Goal: Task Accomplishment & Management: Manage account settings

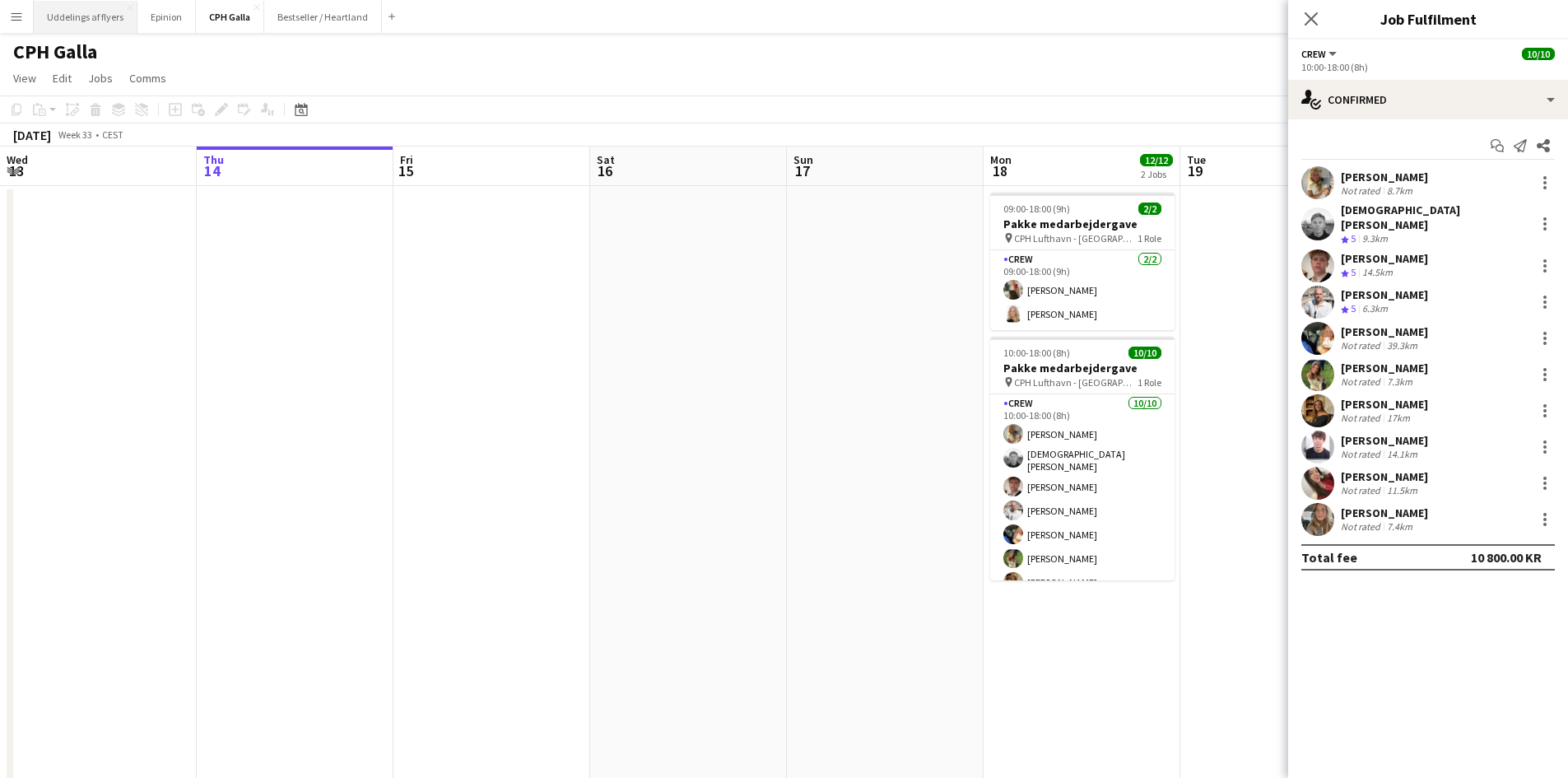
scroll to position [0, 380]
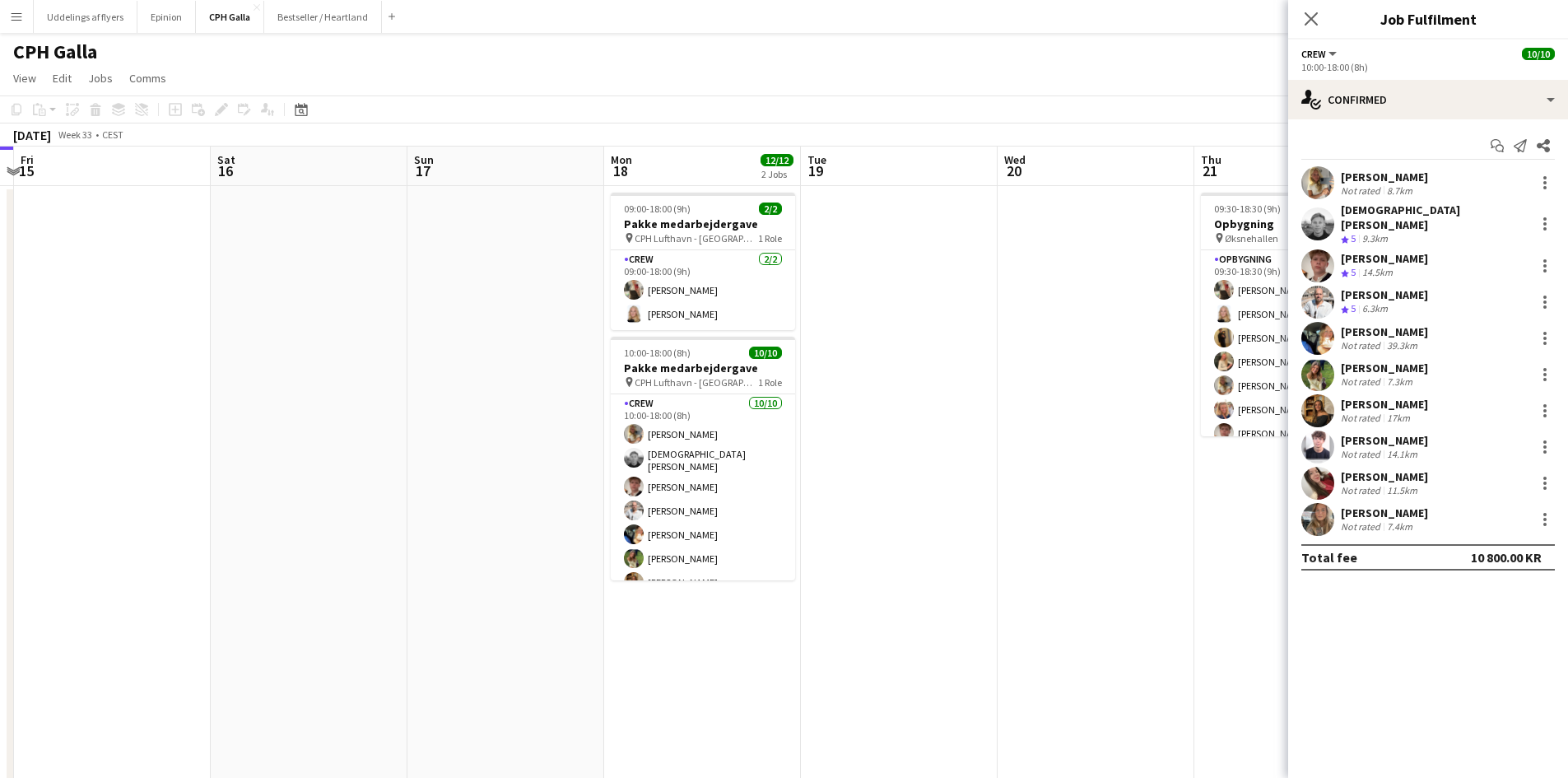
click at [28, 24] on button "Menu" at bounding box center [16, 16] width 33 height 33
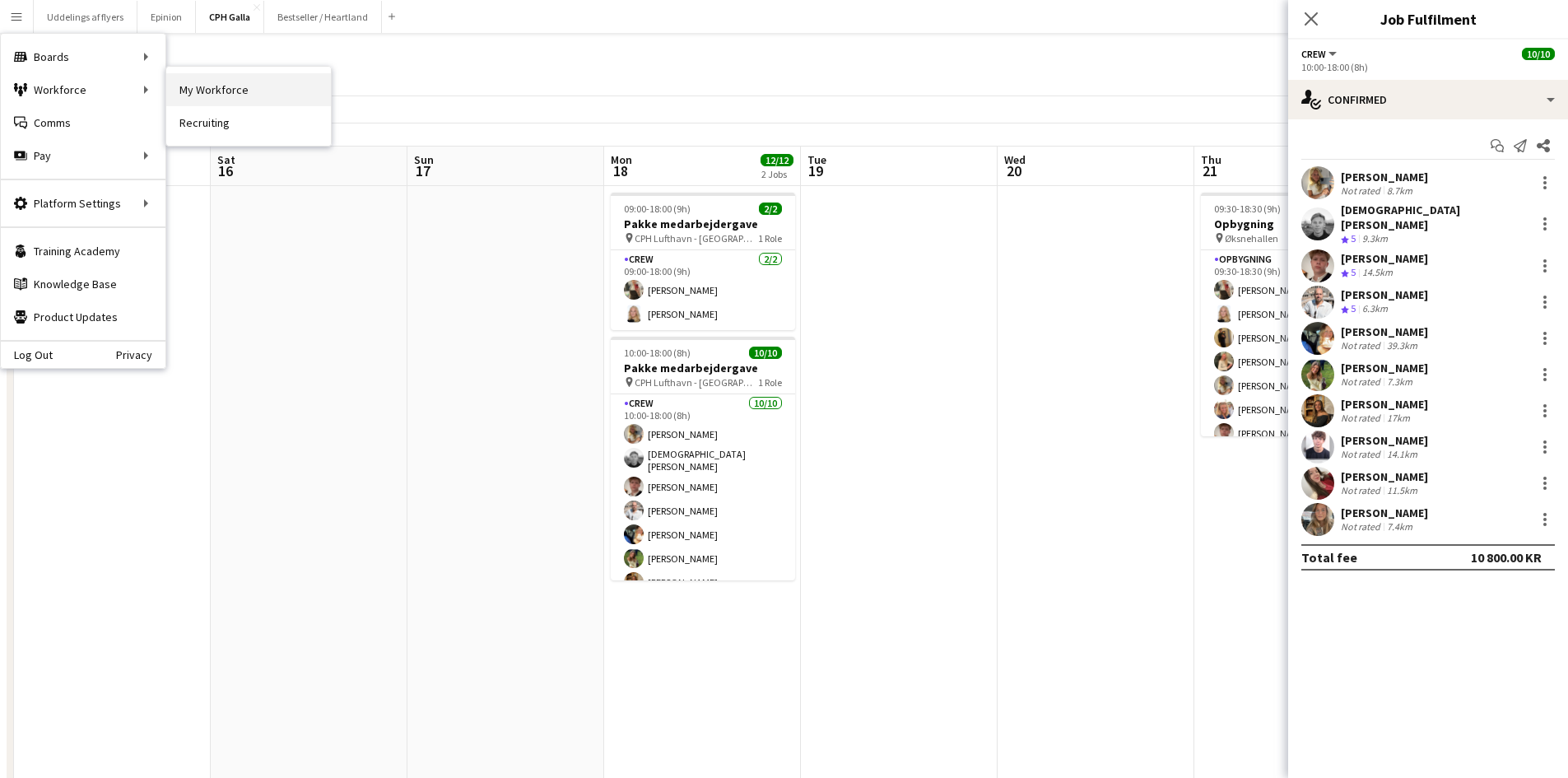
click at [199, 94] on link "My Workforce" at bounding box center [248, 90] width 164 height 33
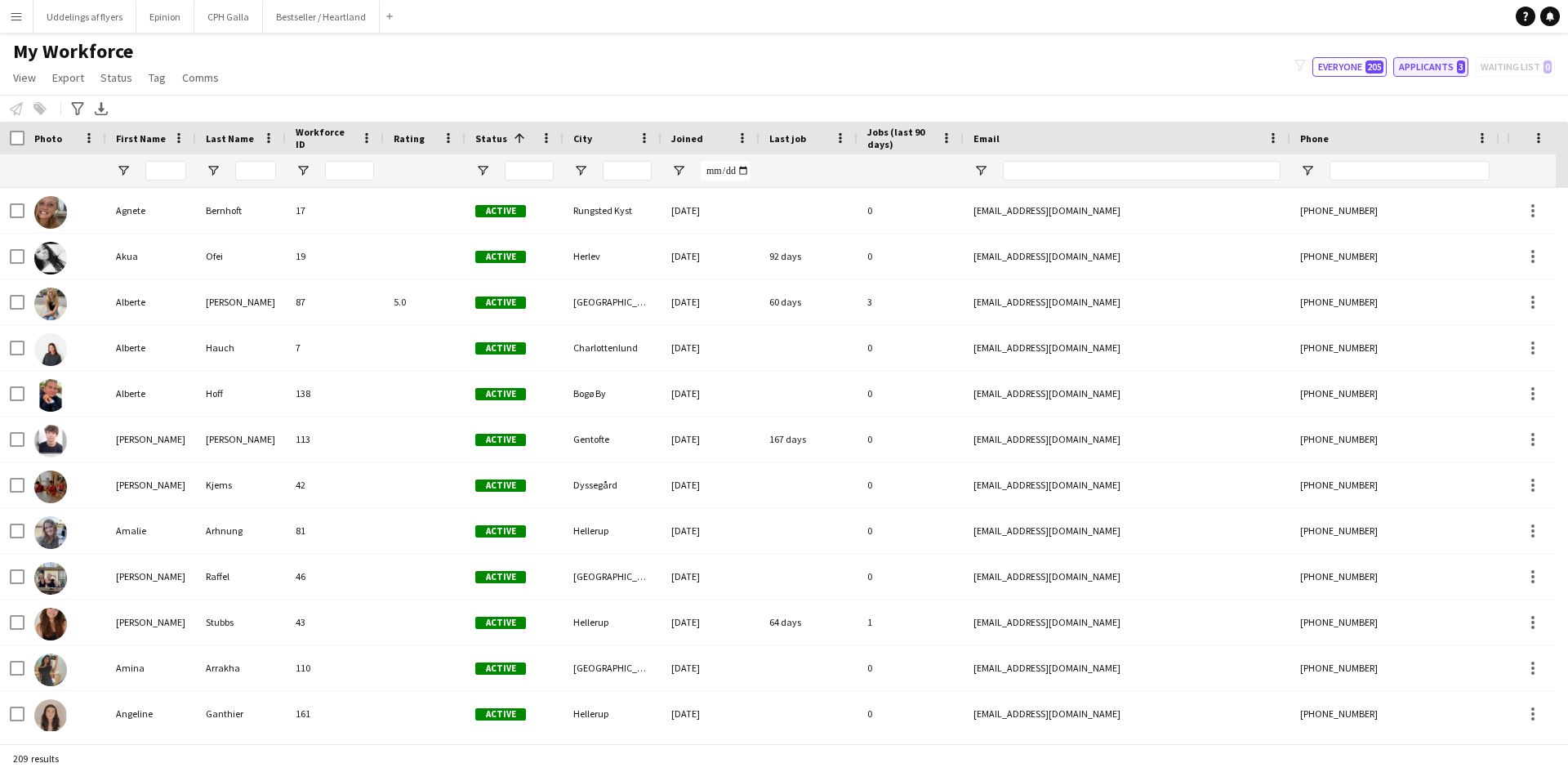
click at [1411, 75] on button "Applicants 3" at bounding box center [1431, 67] width 75 height 20
type input "**********"
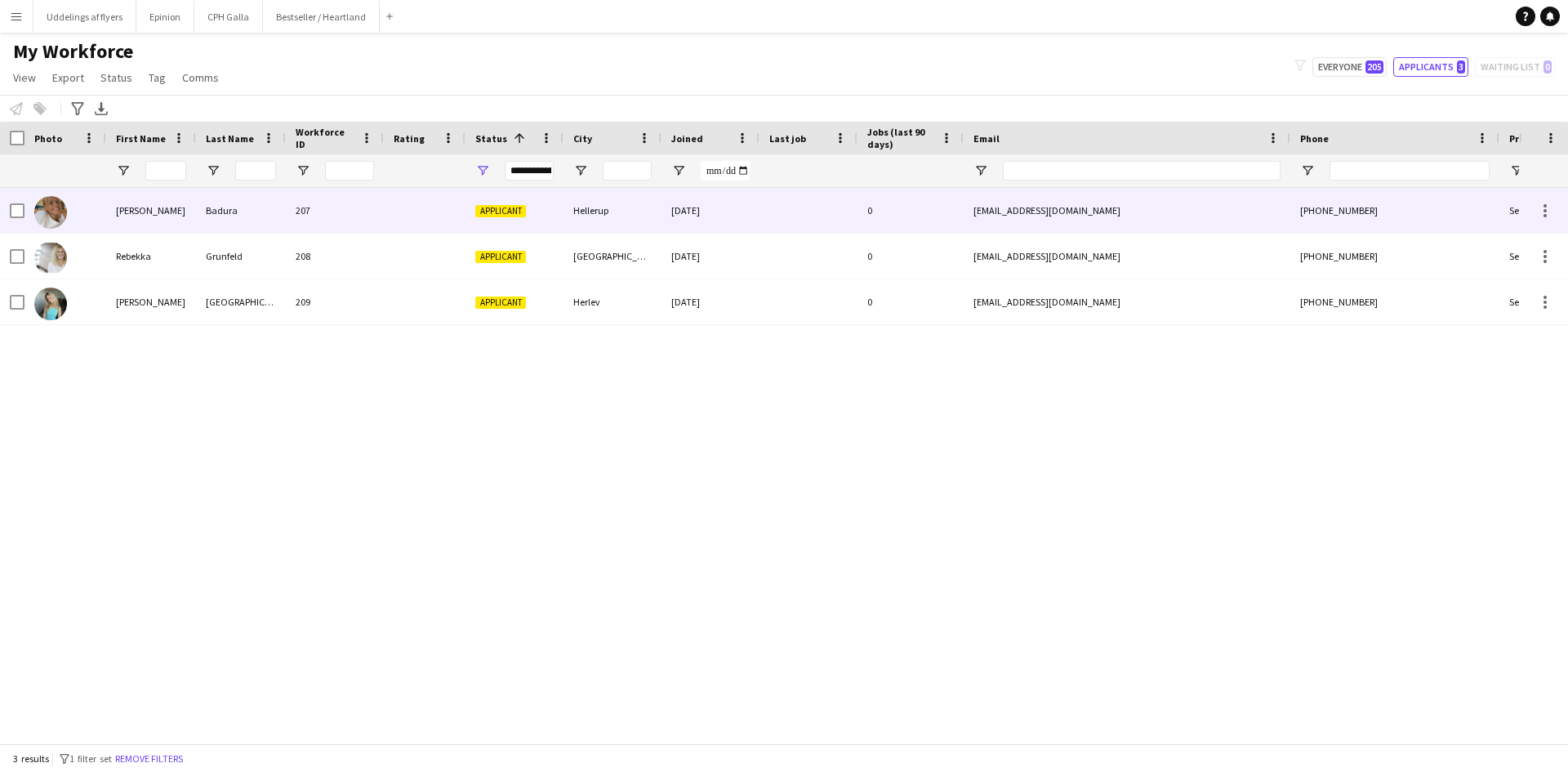
click at [10, 201] on div at bounding box center [16, 210] width 15 height 45
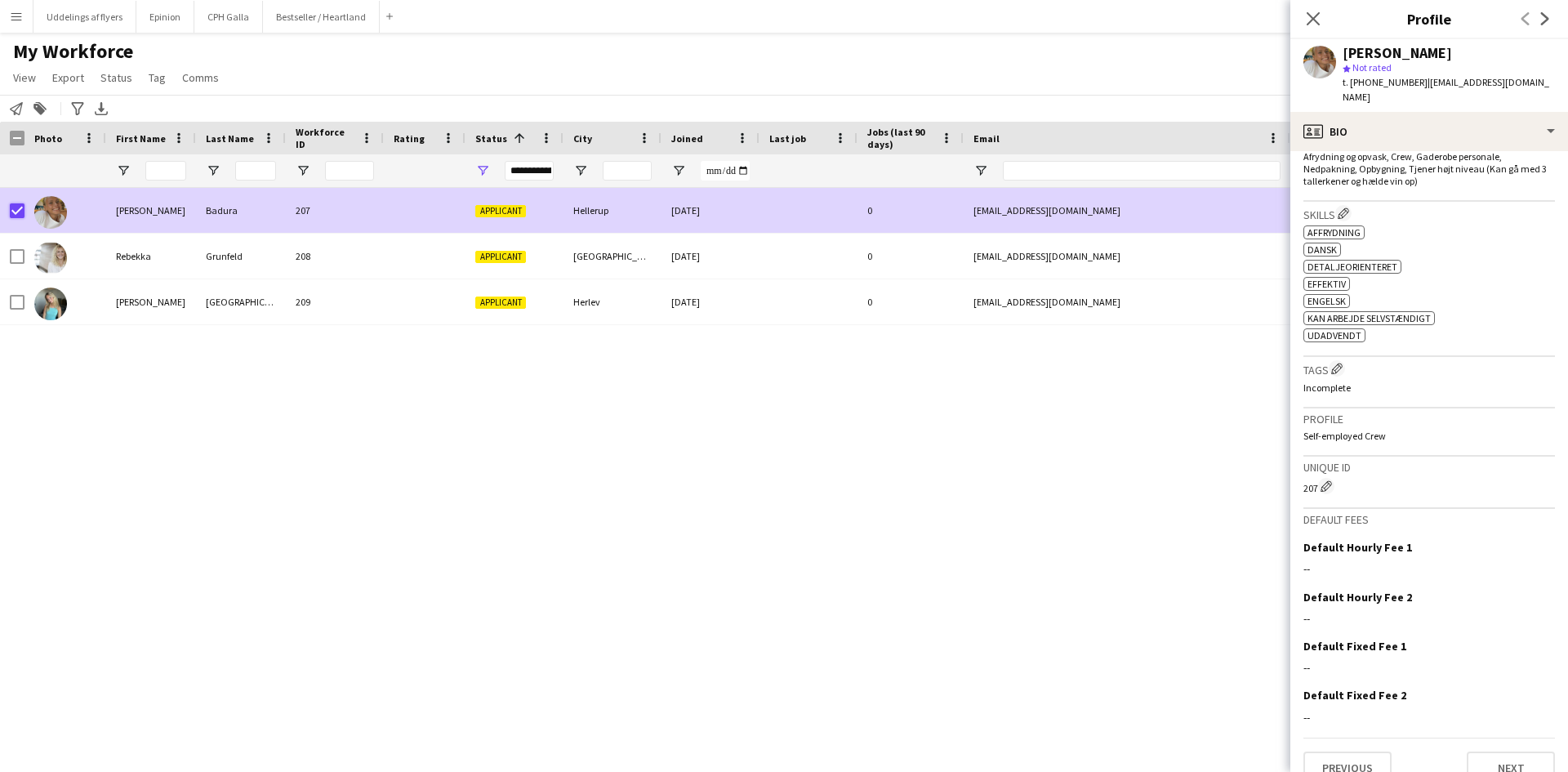
scroll to position [533, 0]
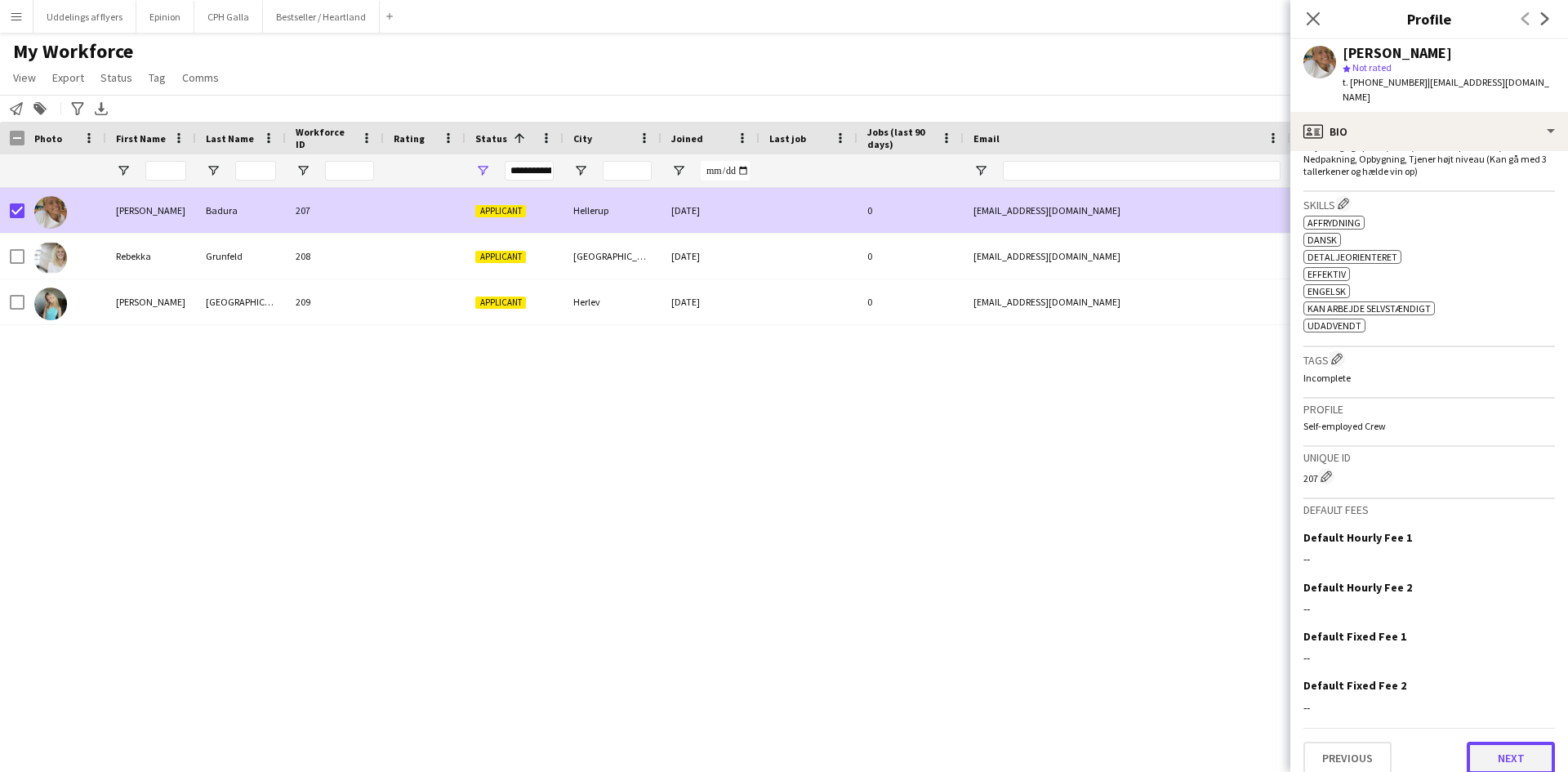
click at [1485, 741] on button "Next" at bounding box center [1511, 757] width 88 height 33
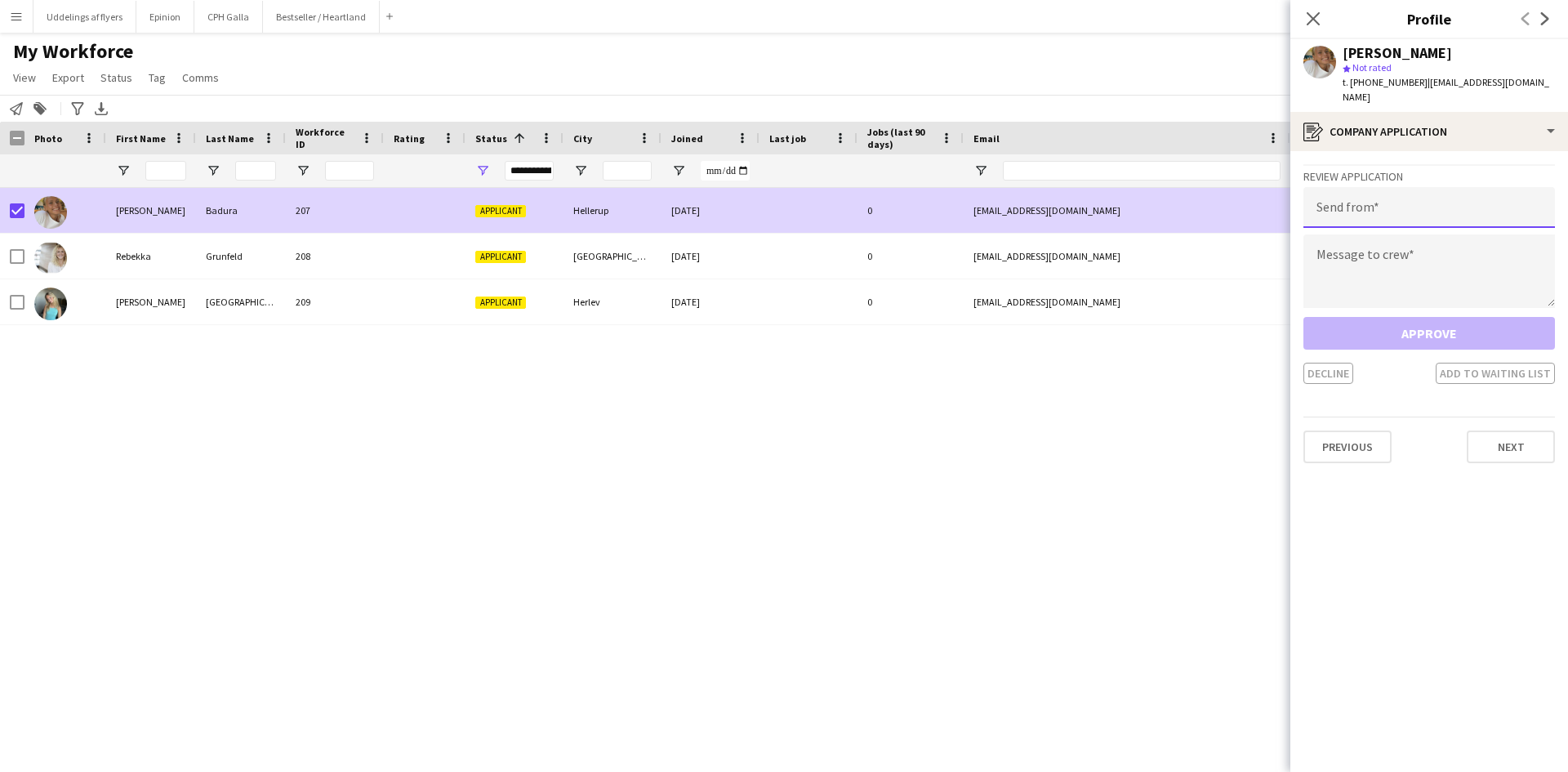
click at [1396, 196] on input "email" at bounding box center [1428, 208] width 251 height 41
type input "**********"
click at [1398, 234] on textarea at bounding box center [1428, 271] width 251 height 74
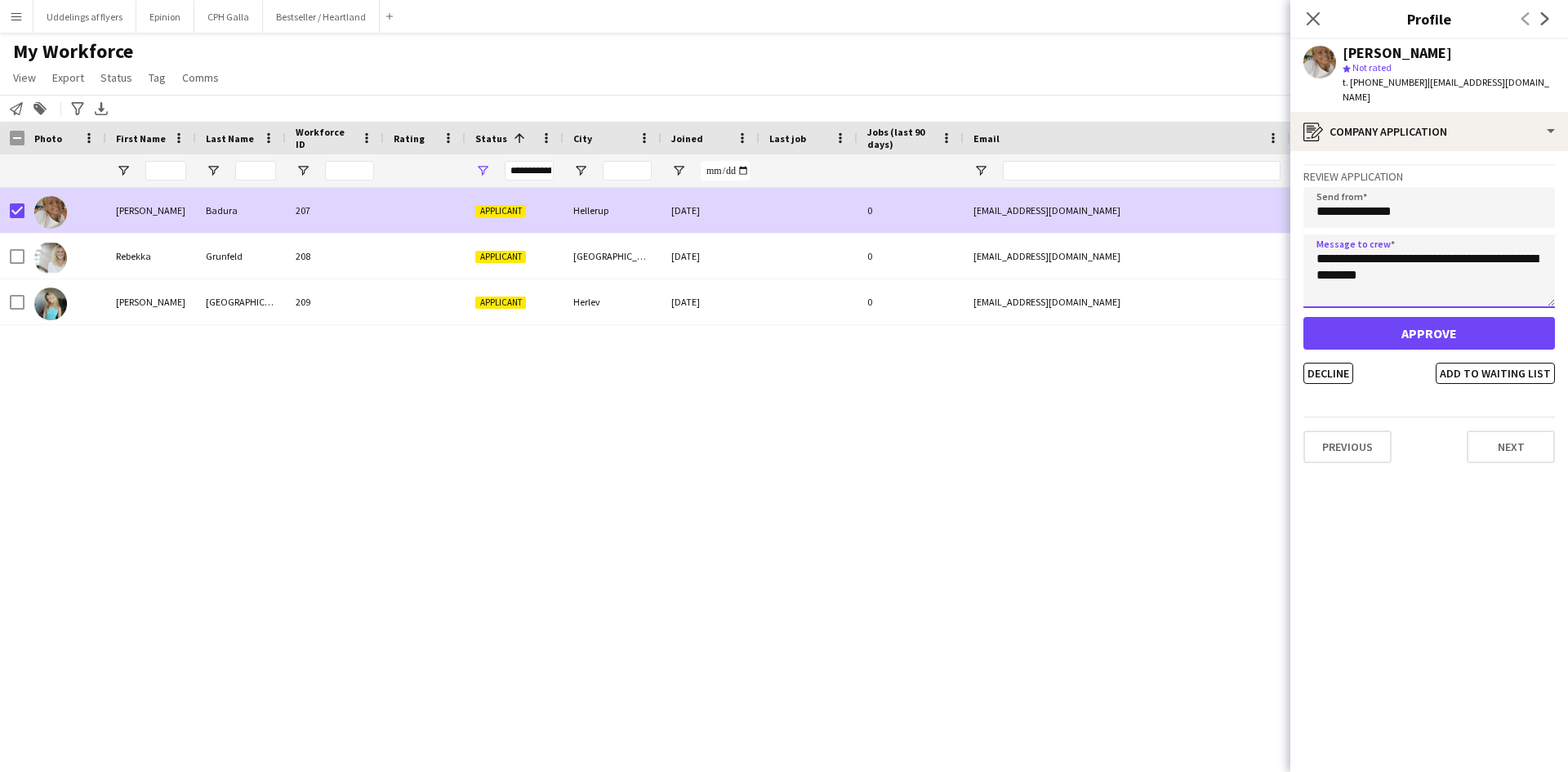
drag, startPoint x: 1402, startPoint y: 262, endPoint x: 1318, endPoint y: 241, distance: 86.6
click at [1318, 241] on textarea "**********" at bounding box center [1428, 271] width 251 height 74
type textarea "**********"
click at [1367, 317] on button "Approve" at bounding box center [1428, 333] width 251 height 33
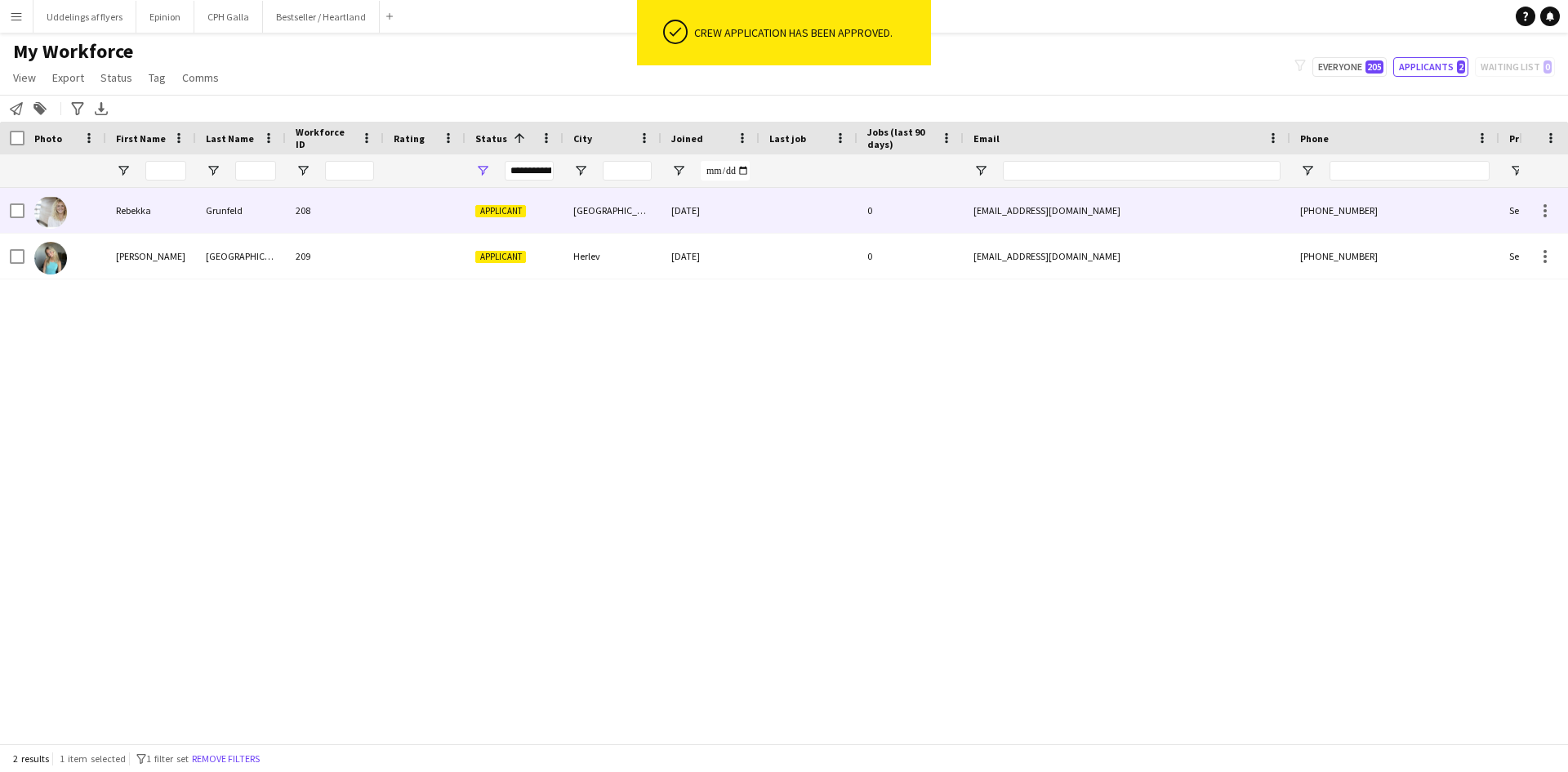
click at [7, 211] on div at bounding box center [12, 210] width 25 height 45
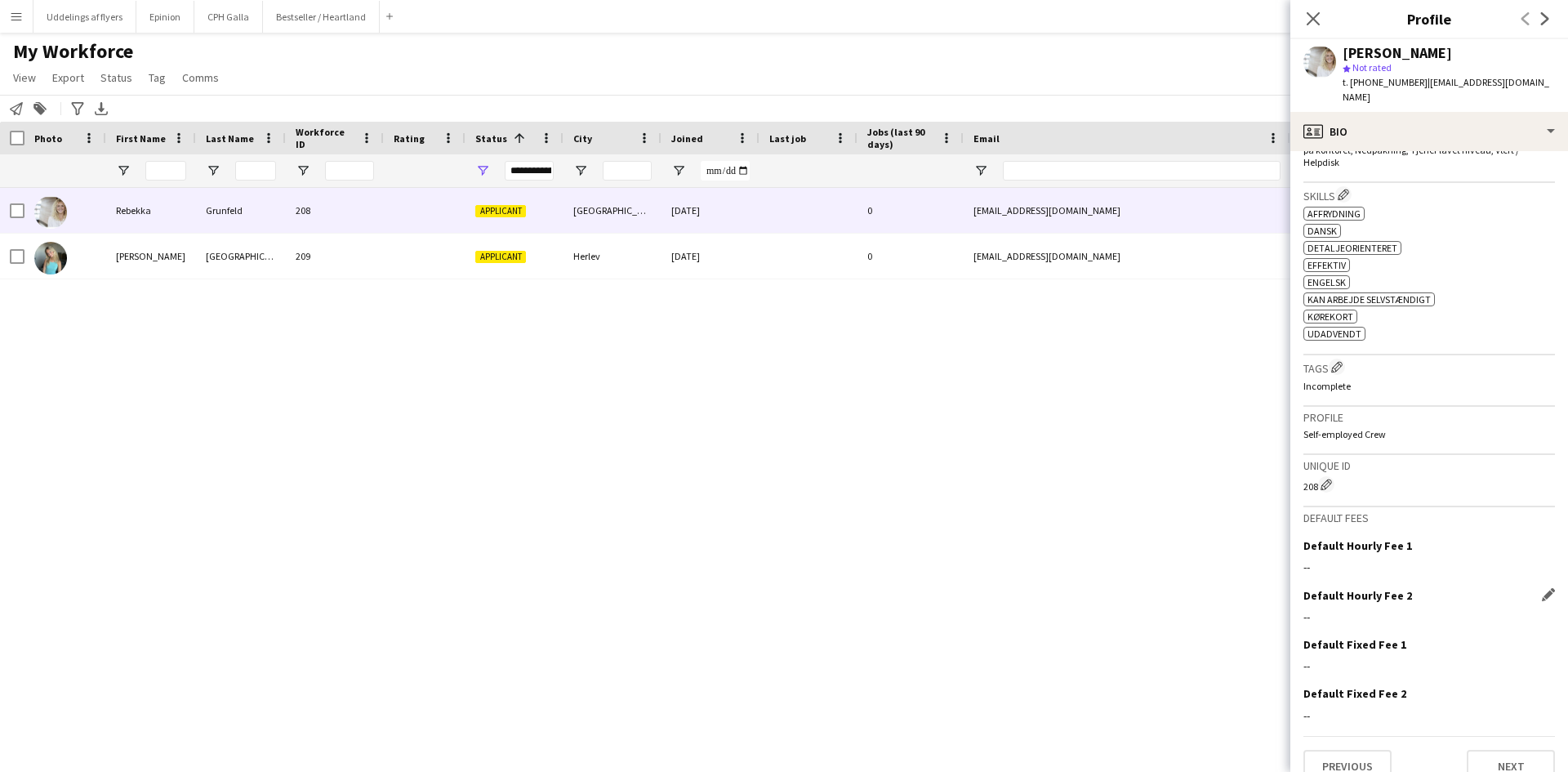
scroll to position [550, 0]
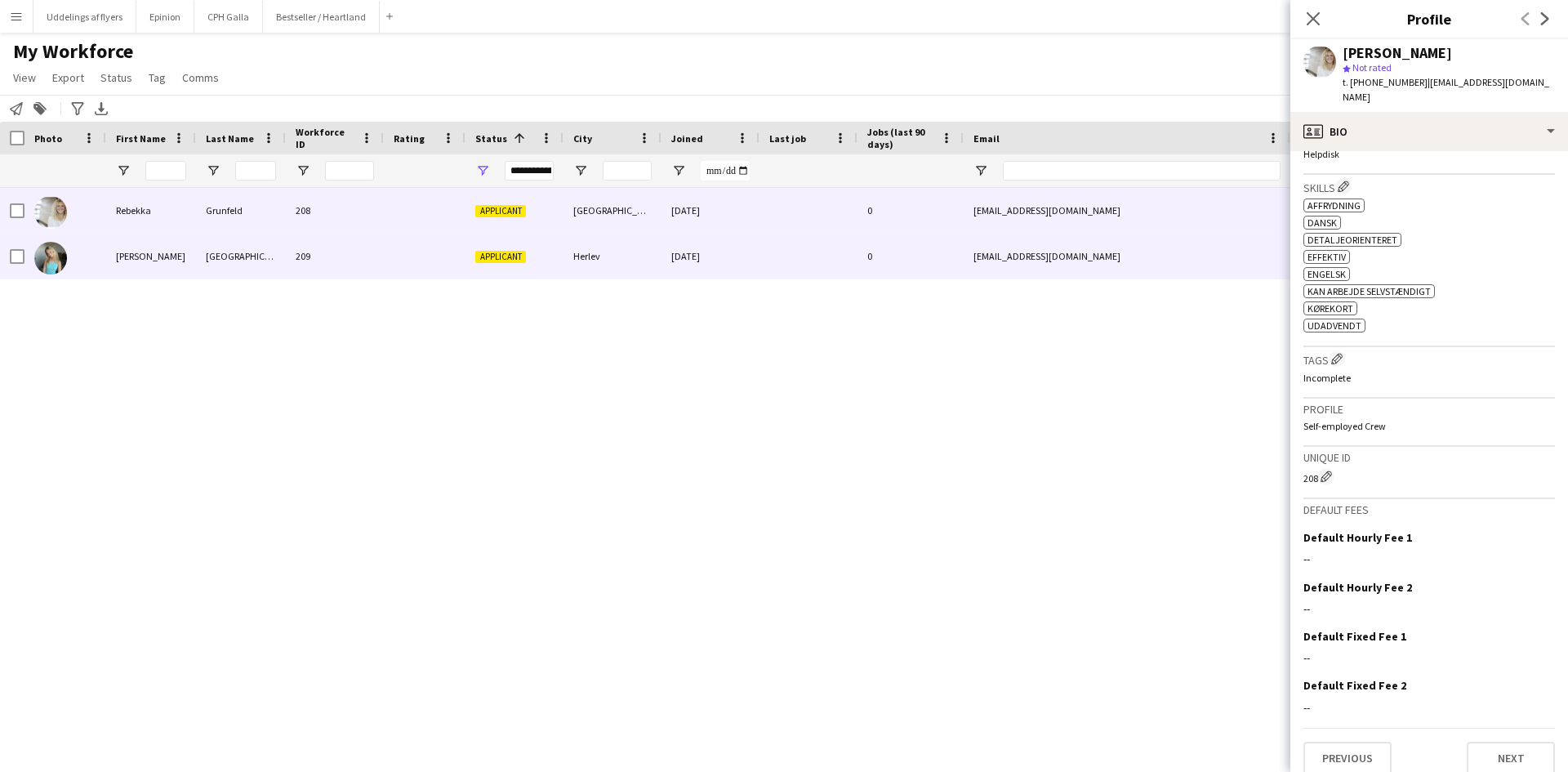
click at [547, 265] on div "Applicant" at bounding box center [515, 256] width 98 height 45
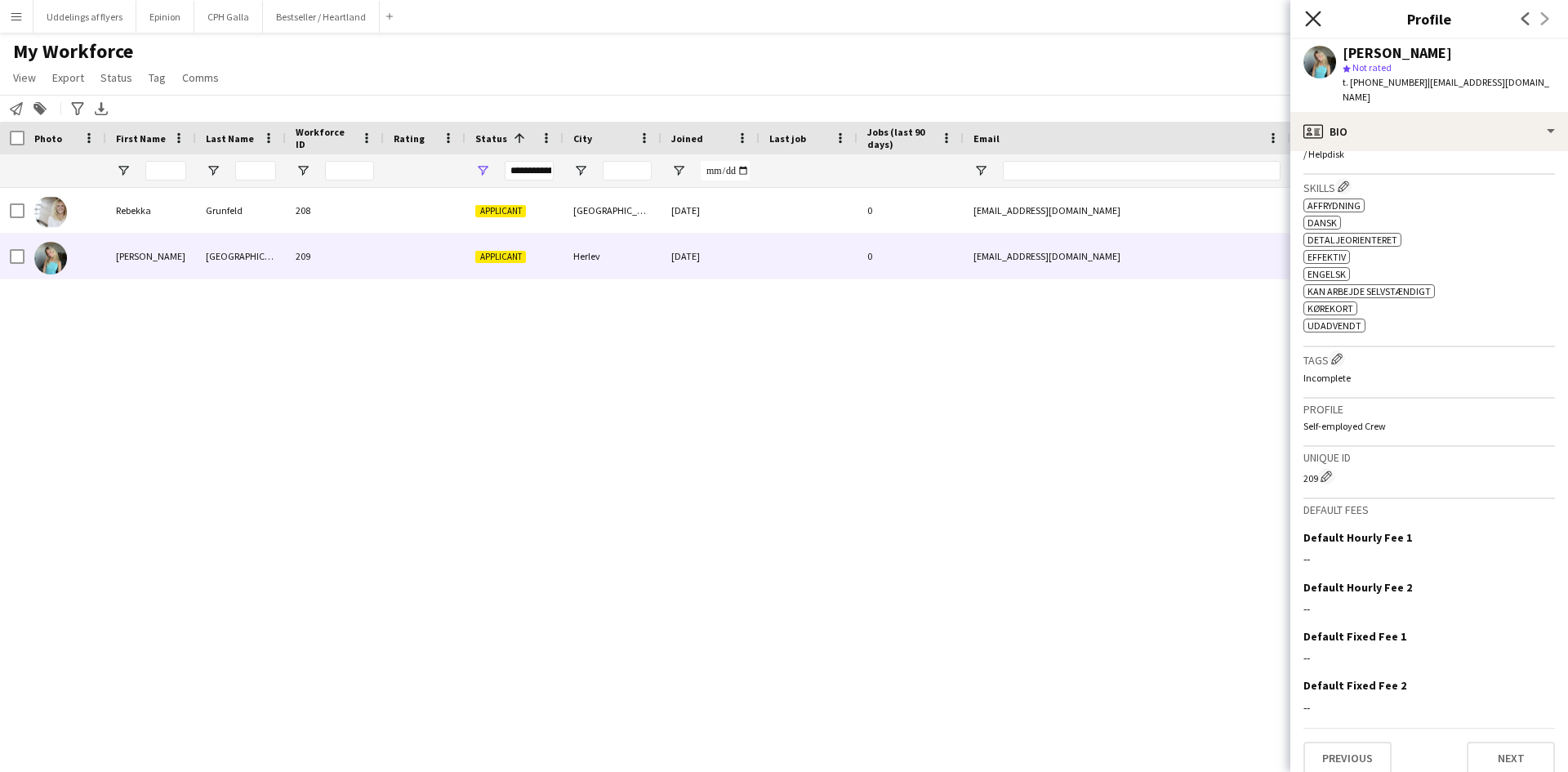
click at [1313, 10] on icon "Close pop-in" at bounding box center [1312, 18] width 15 height 15
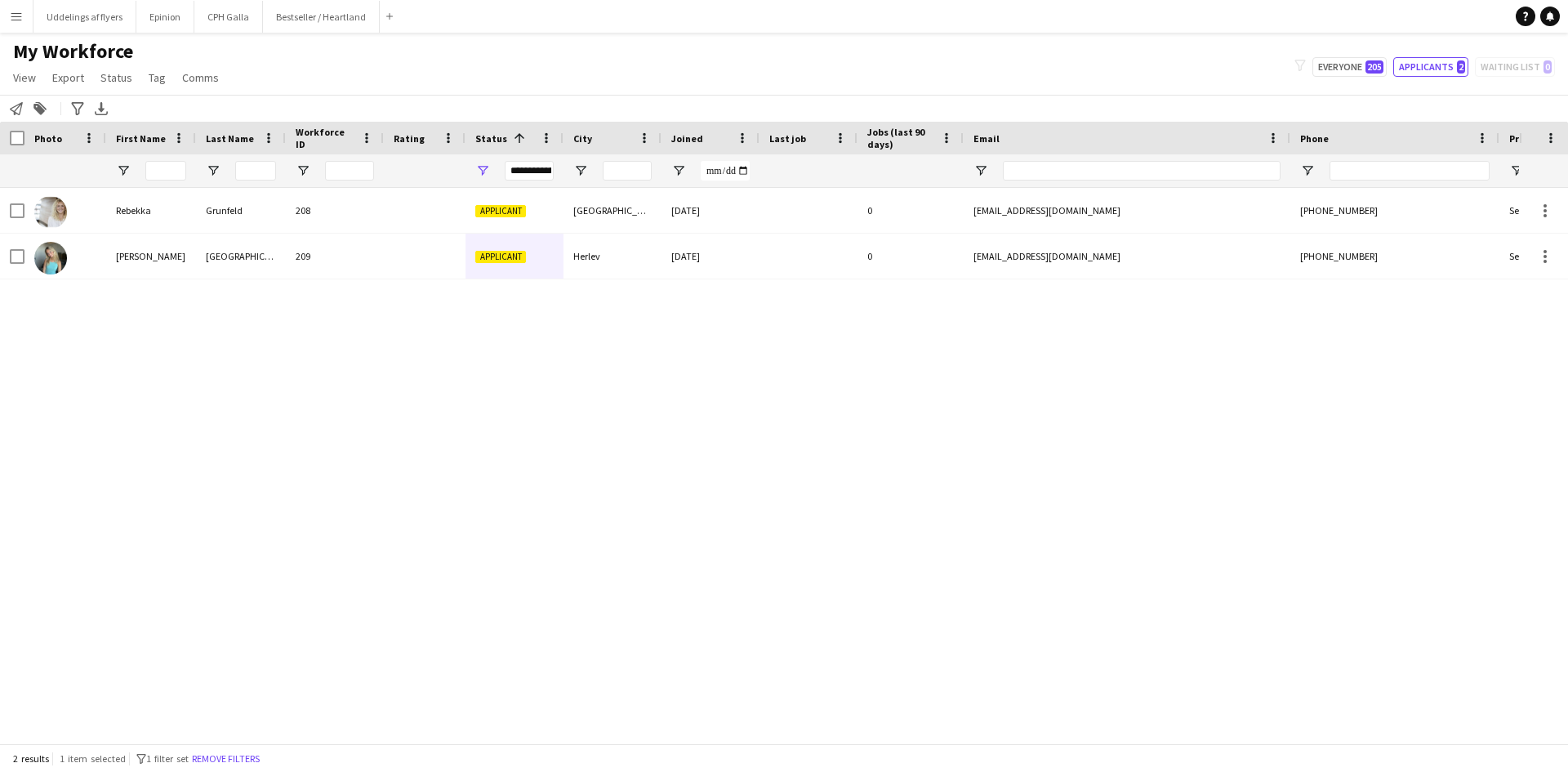
click at [1334, 79] on div "My Workforce View Views Default view New view Update view Delete view Edit name…" at bounding box center [784, 67] width 1568 height 56
click at [226, 25] on button "CPH Galla Close" at bounding box center [229, 16] width 69 height 32
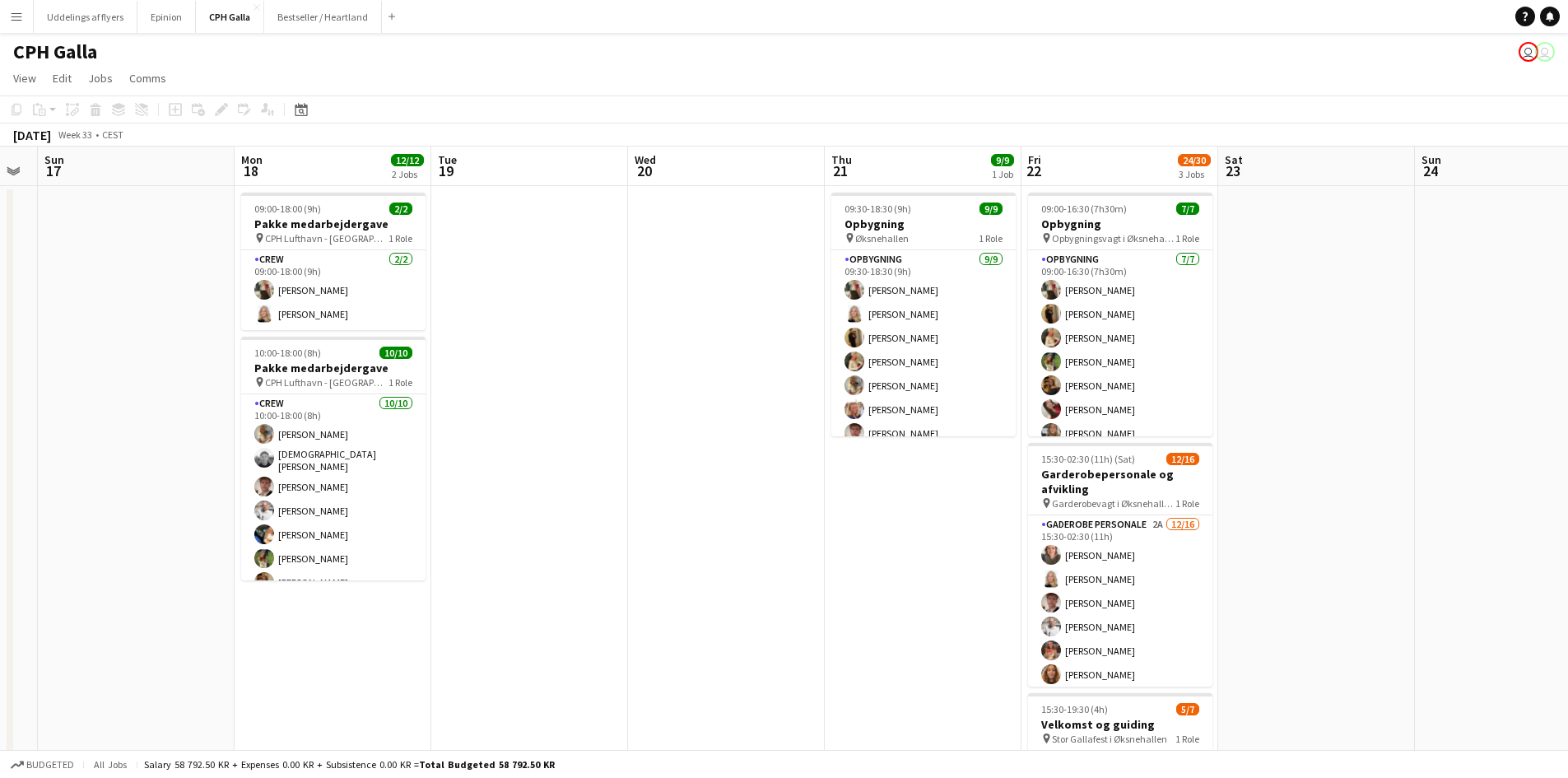
drag, startPoint x: 1048, startPoint y: 377, endPoint x: 227, endPoint y: 302, distance: 824.4
click at [227, 302] on app-calendar-viewport "Thu 14 Fri 15 Sat 16 Sun 17 Mon 18 12/12 2 Jobs Tue 19 Wed 20 Thu 21 9/9 1 Job …" at bounding box center [784, 558] width 1568 height 823
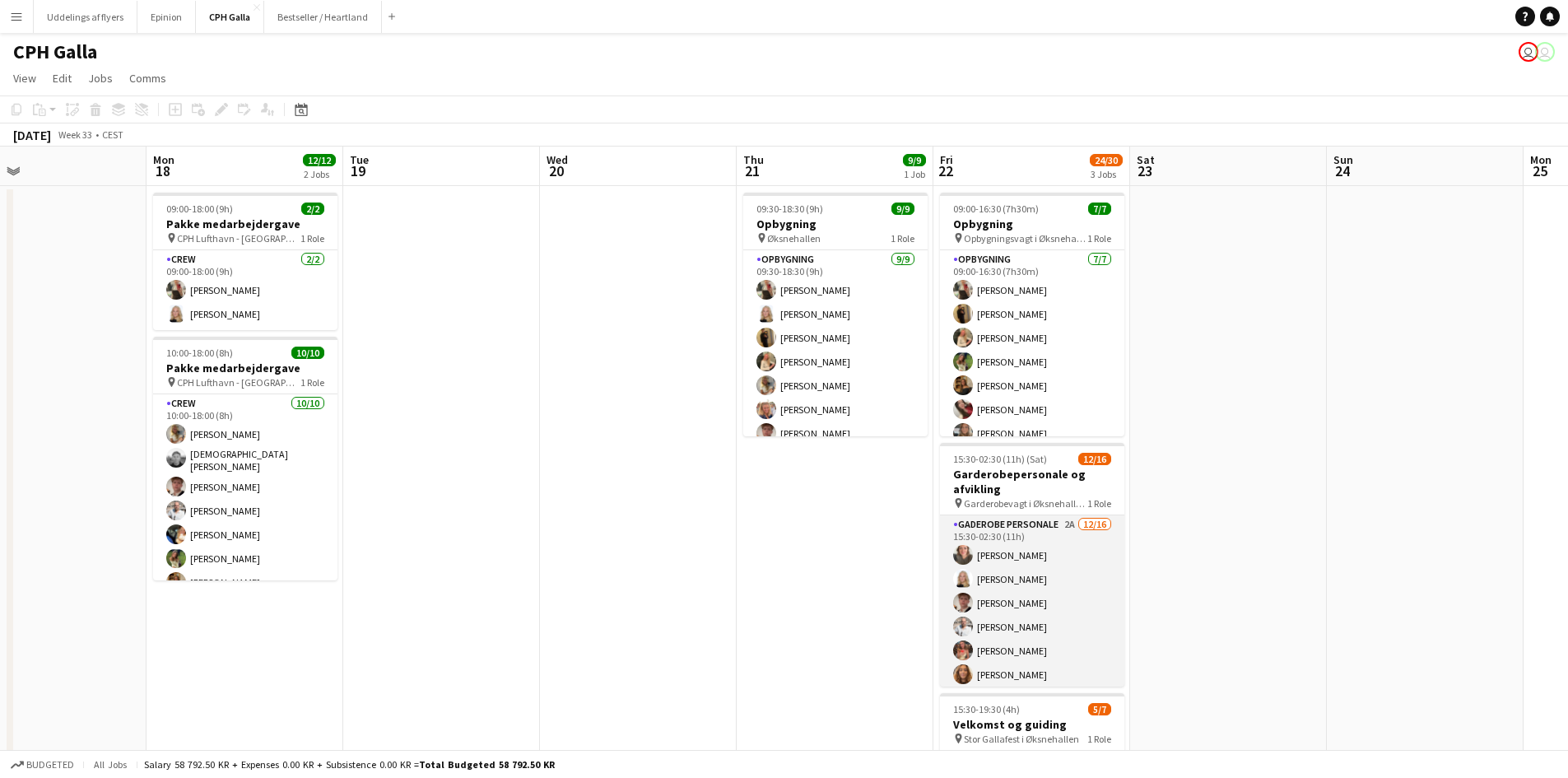
click at [1021, 561] on app-card-role "Gaderobe personale 2A [DATE] 15:30-02:30 (11h) [PERSON_NAME] [PERSON_NAME] [PER…" at bounding box center [1032, 722] width 184 height 414
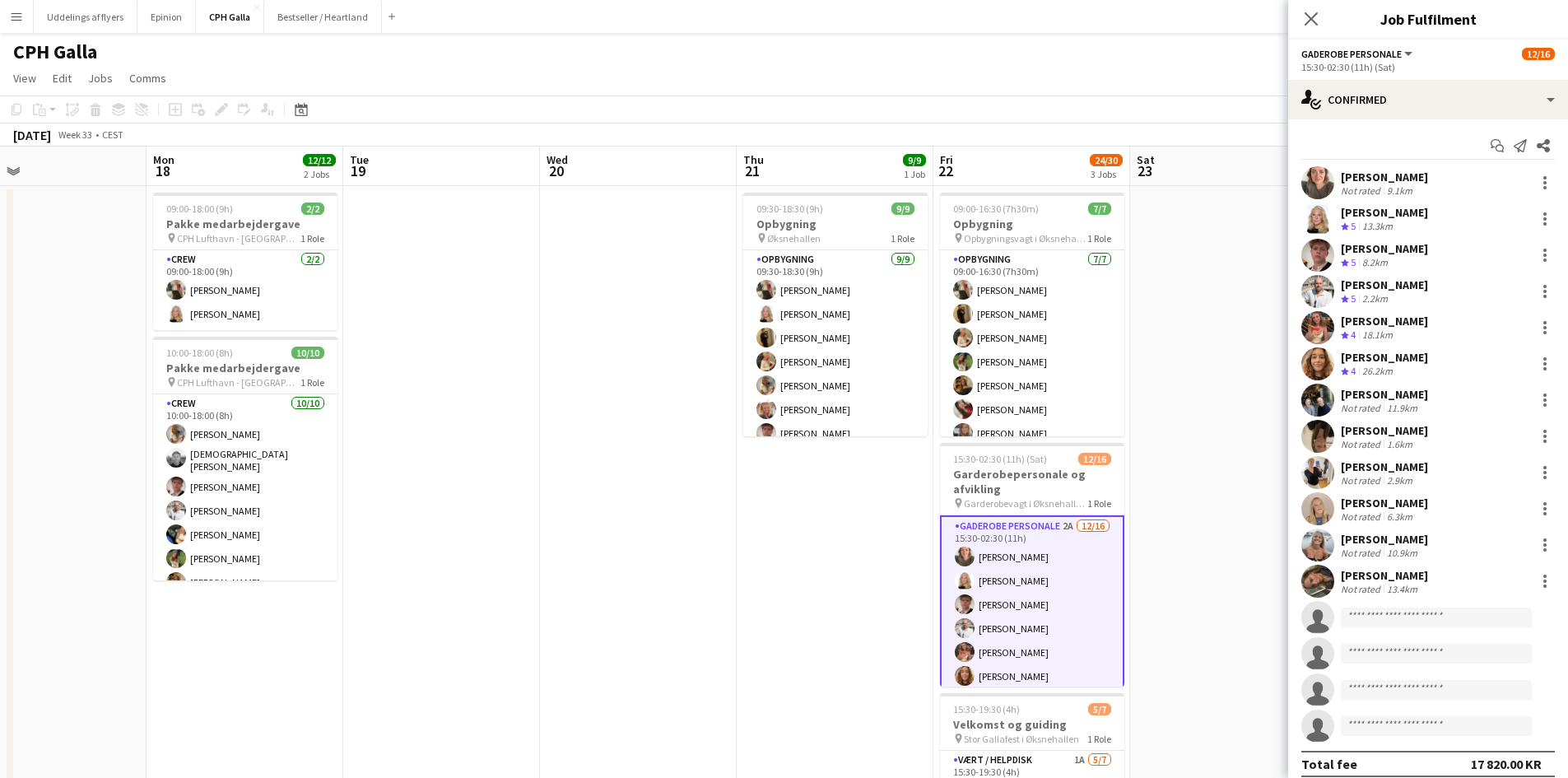
click at [1328, 364] on app-user-avatar at bounding box center [1318, 364] width 33 height 33
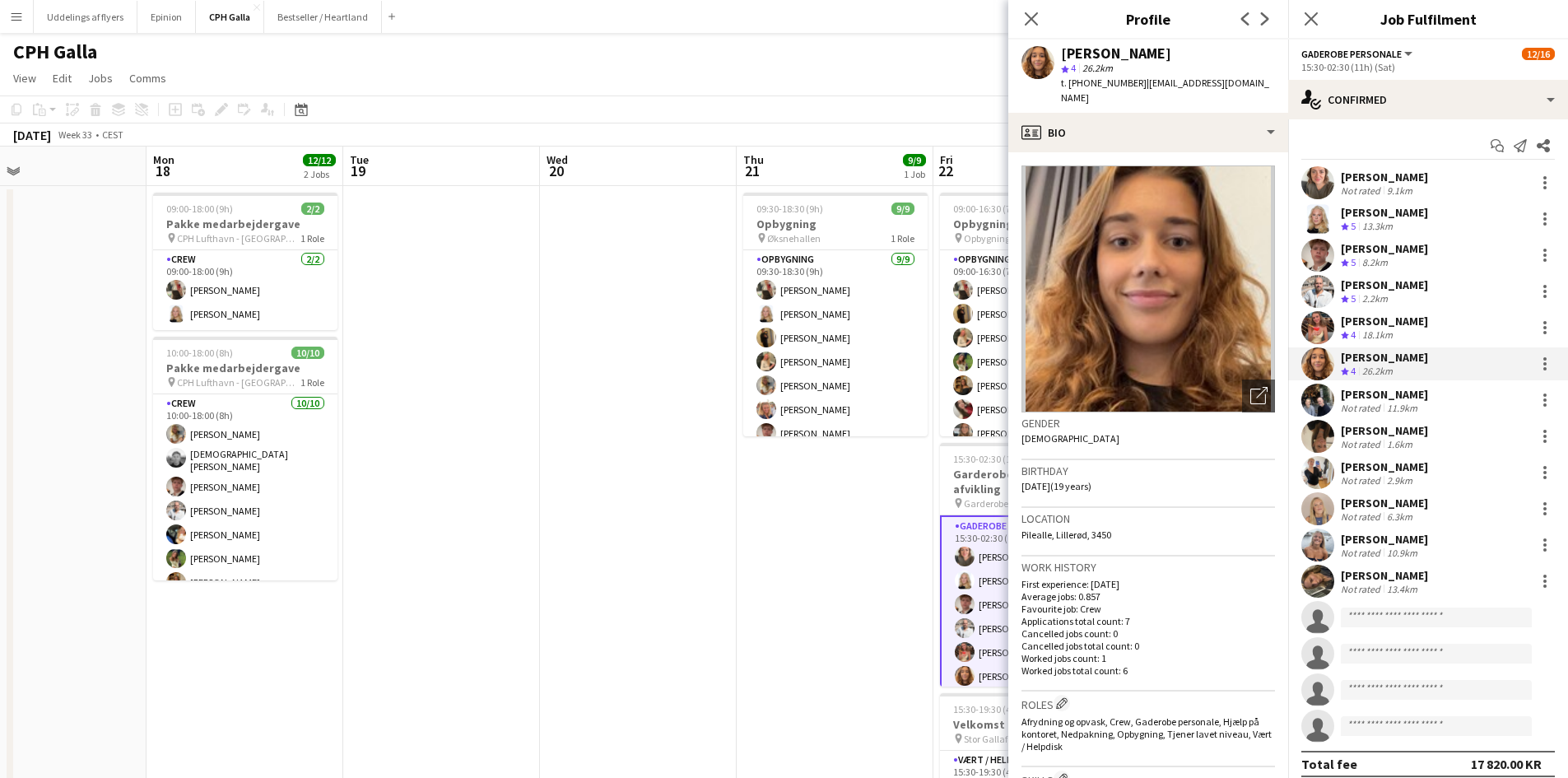
click at [1328, 364] on app-user-avatar at bounding box center [1318, 364] width 33 height 33
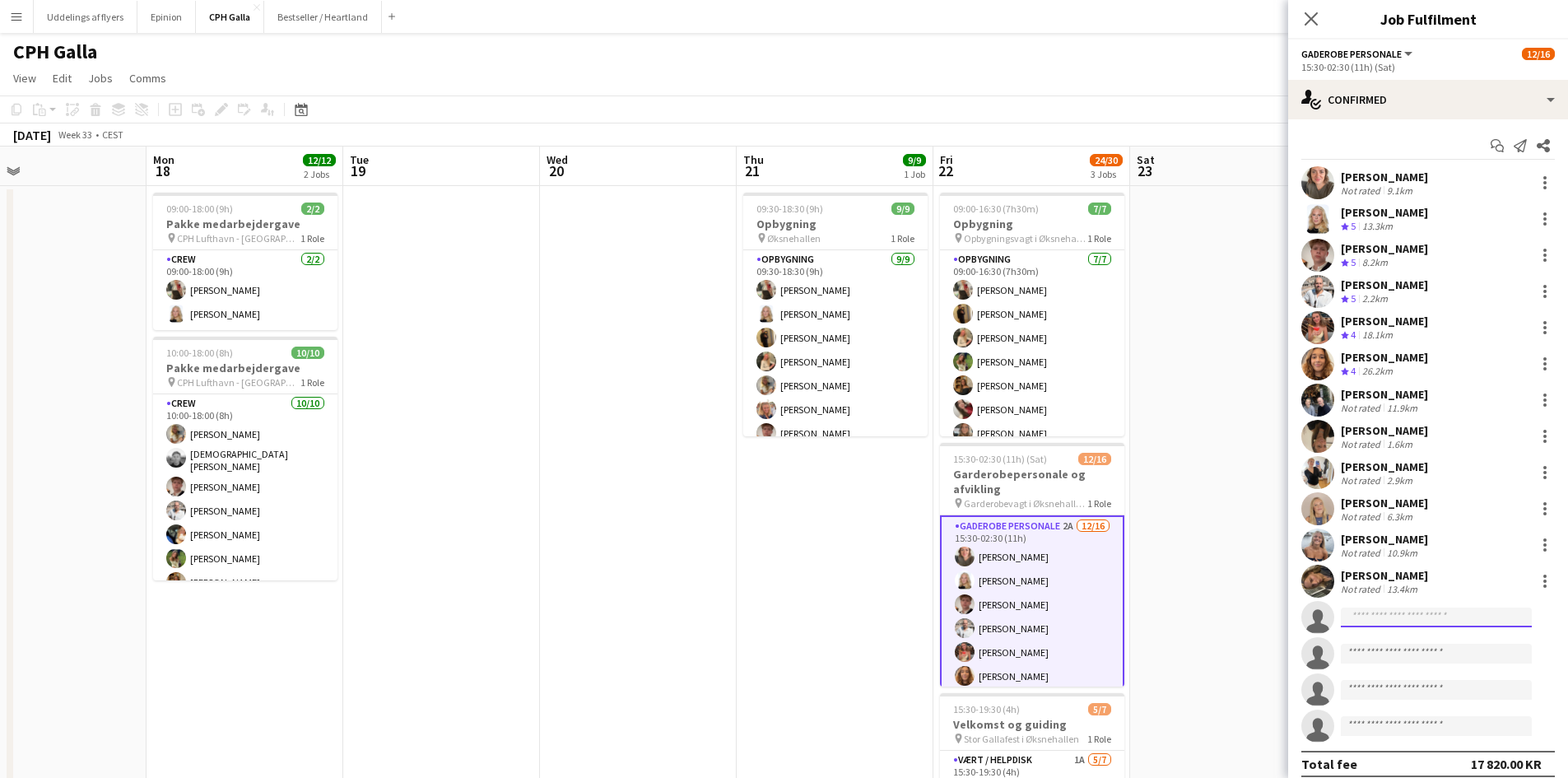
click at [1363, 609] on input at bounding box center [1437, 617] width 191 height 20
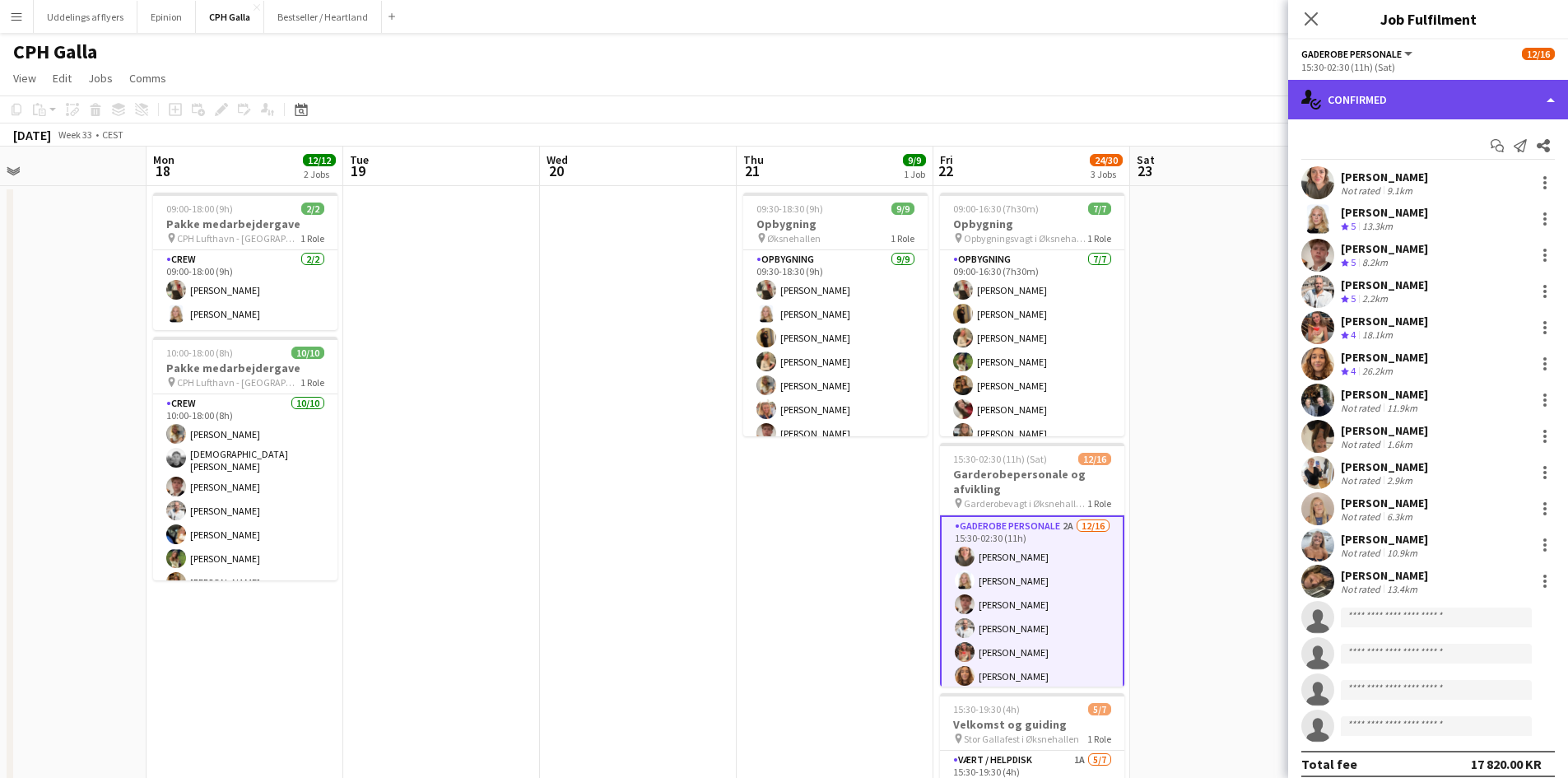
click at [1376, 92] on div "single-neutral-actions-check-2 Confirmed" at bounding box center [1429, 99] width 280 height 40
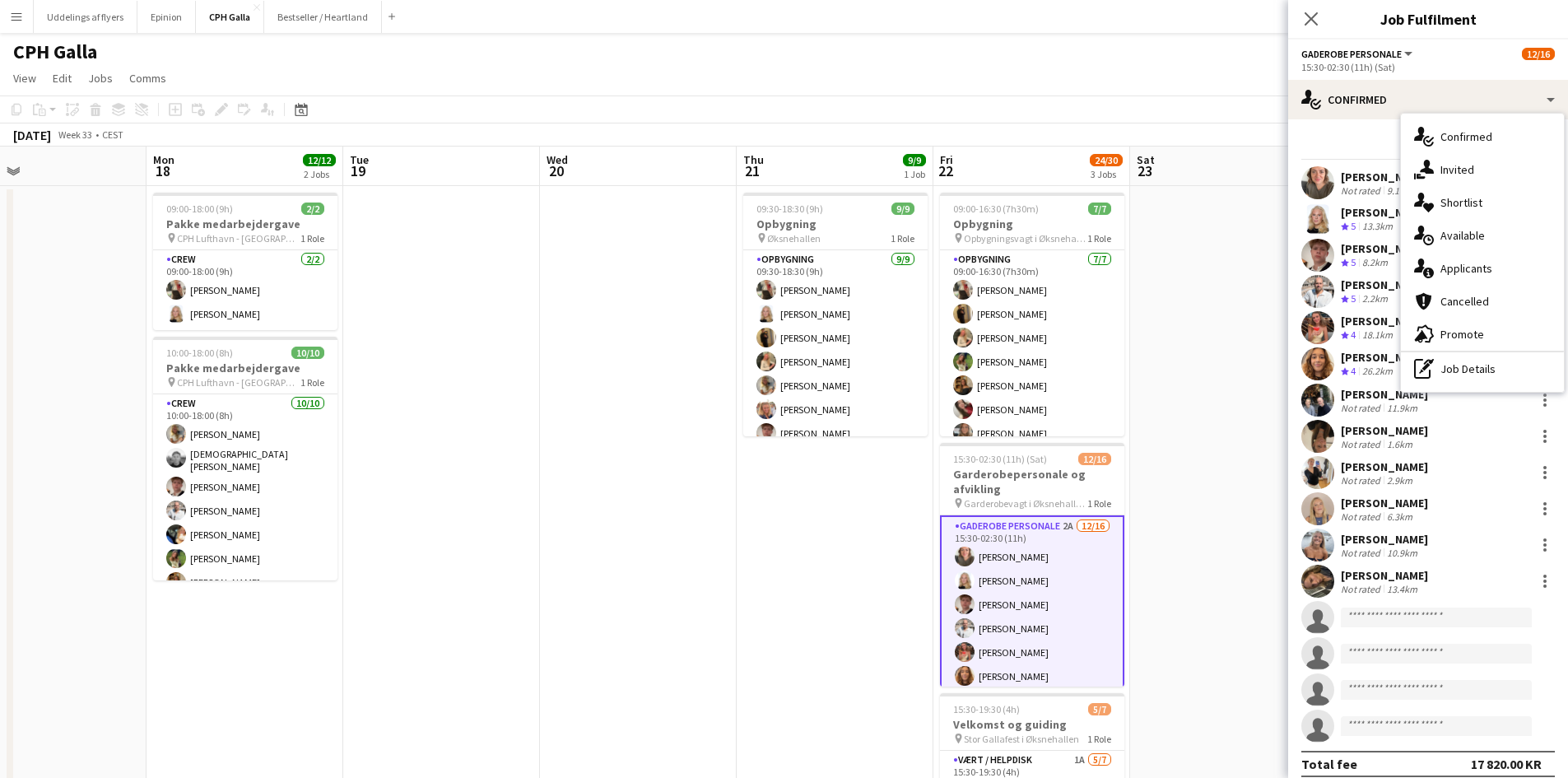
click at [1371, 607] on app-invite-slot "single-neutral-actions" at bounding box center [1429, 617] width 280 height 33
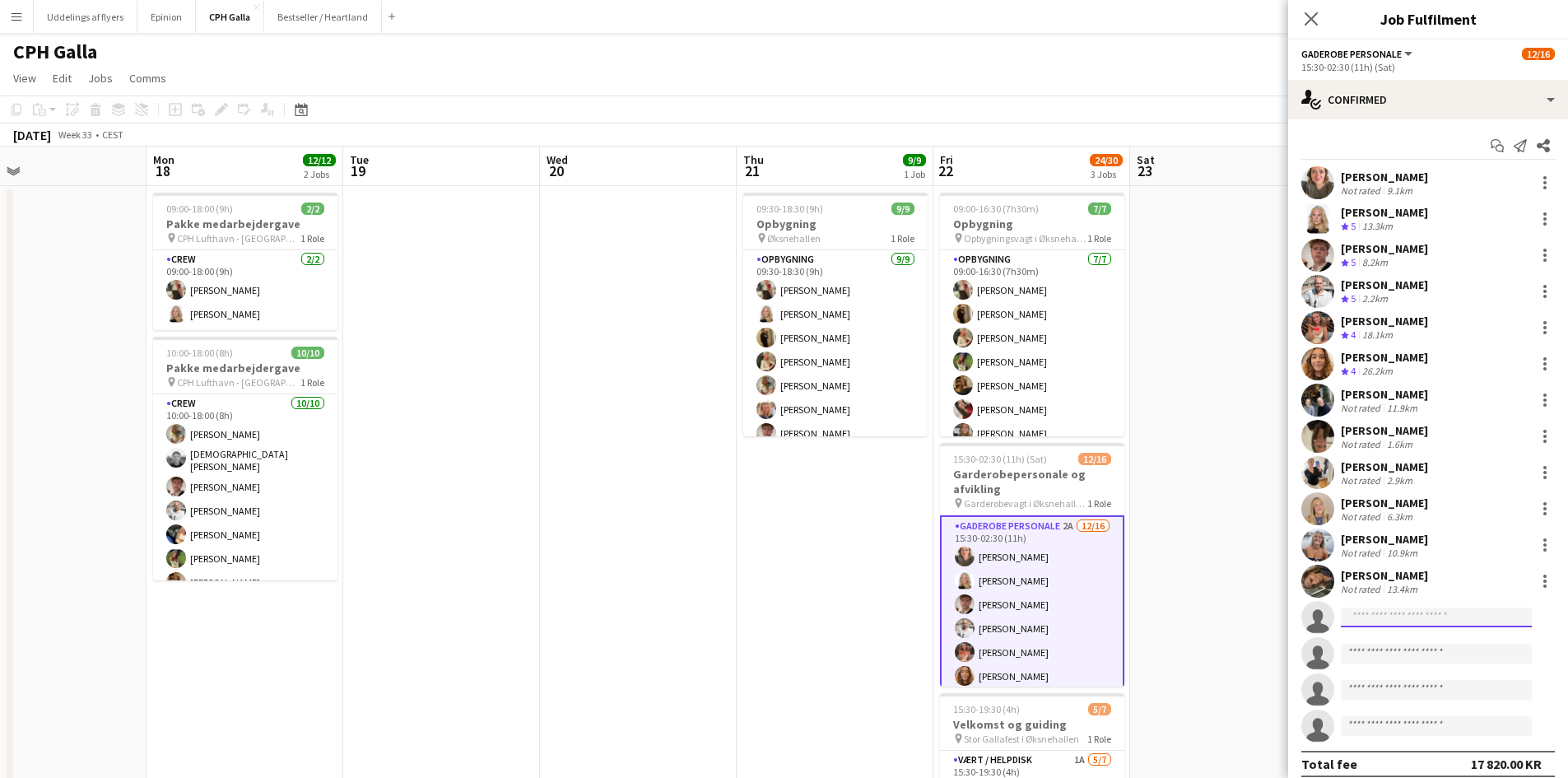
click at [1371, 613] on input at bounding box center [1437, 617] width 191 height 20
type input "******"
click at [1427, 642] on span "[PERSON_NAME]" at bounding box center [1401, 641] width 94 height 14
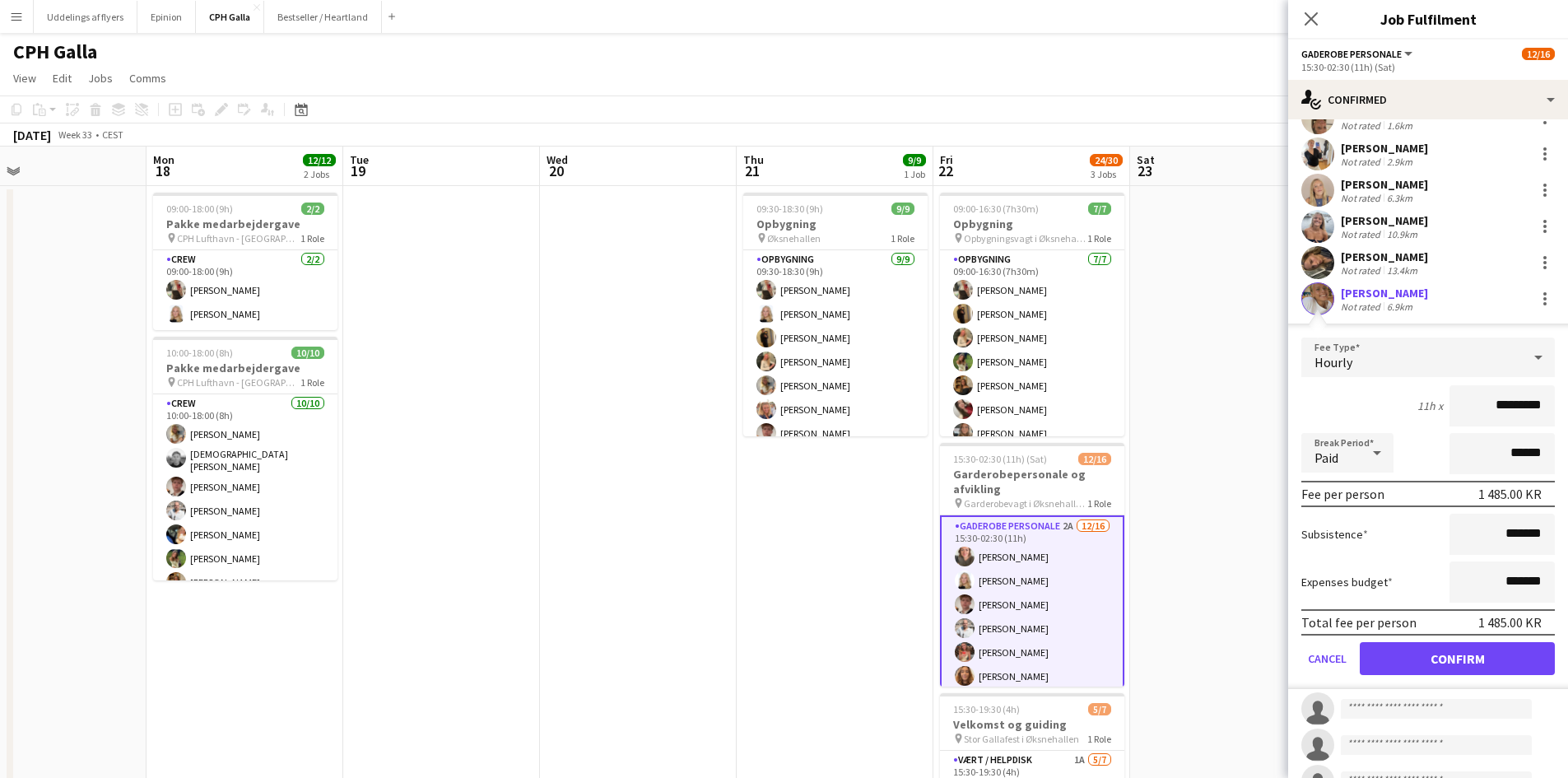
scroll to position [386, 0]
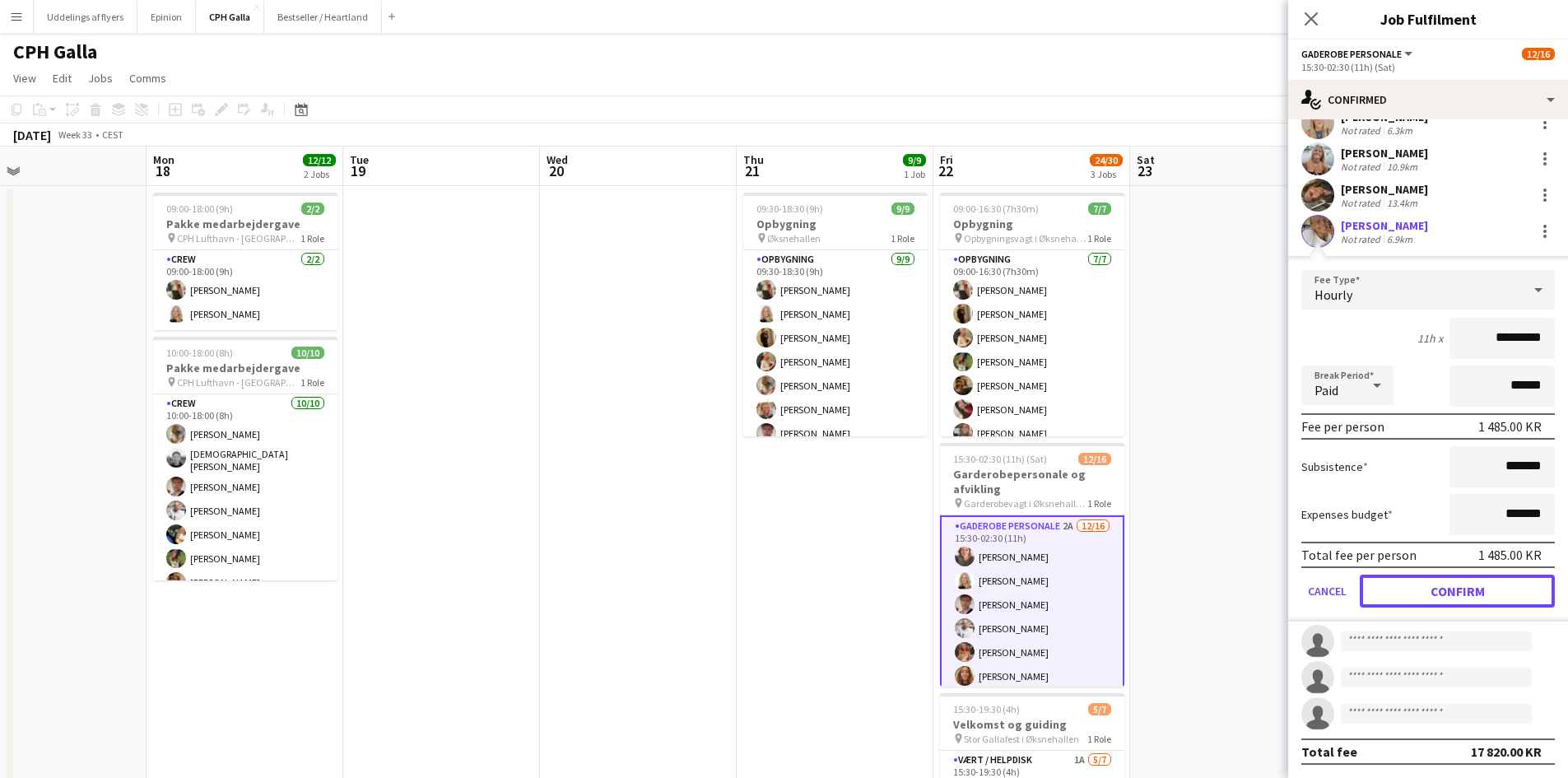
click at [1466, 589] on button "Confirm" at bounding box center [1458, 590] width 195 height 33
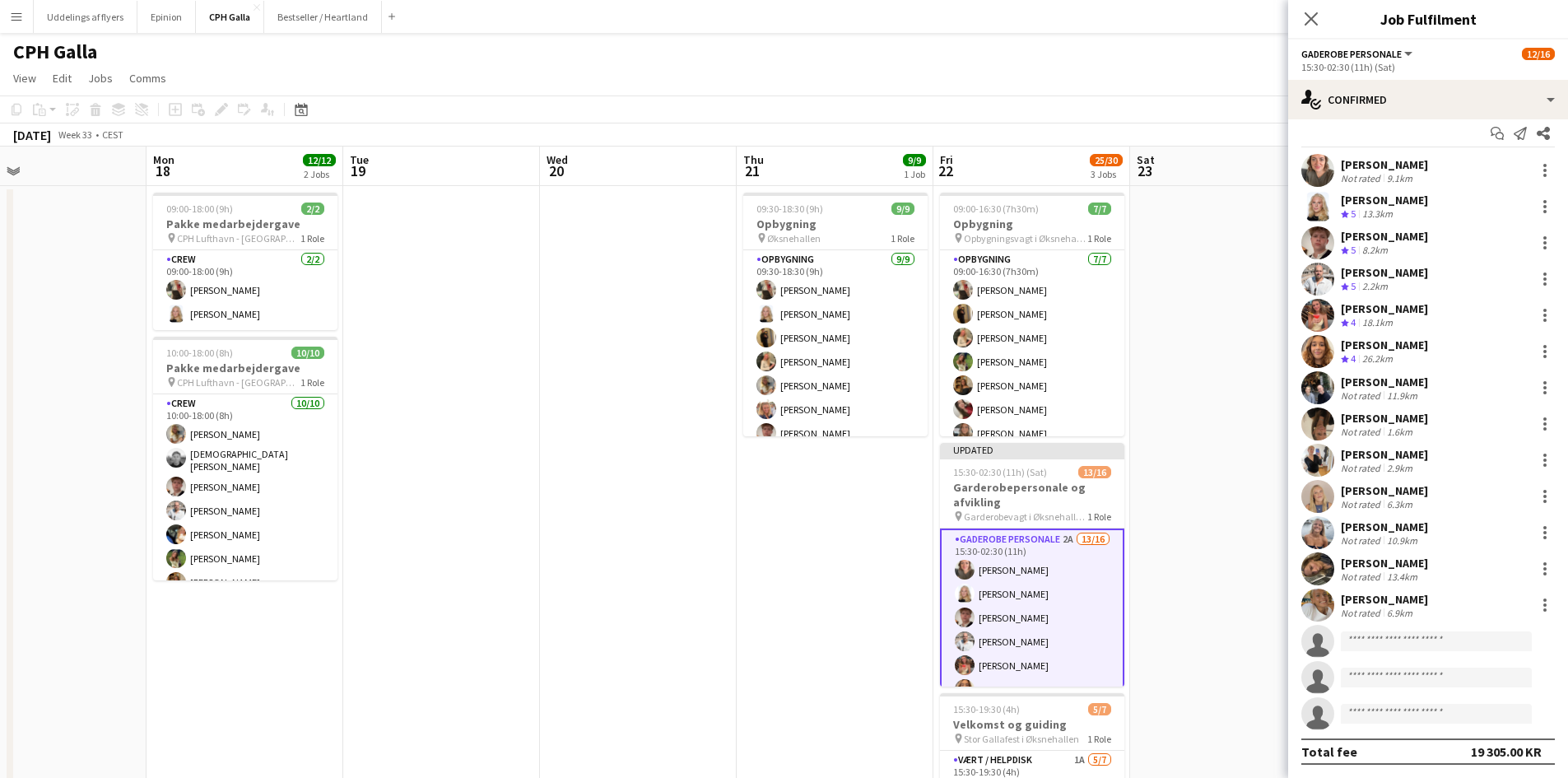
scroll to position [12, 0]
click at [1312, 26] on icon "Close pop-in" at bounding box center [1311, 18] width 16 height 16
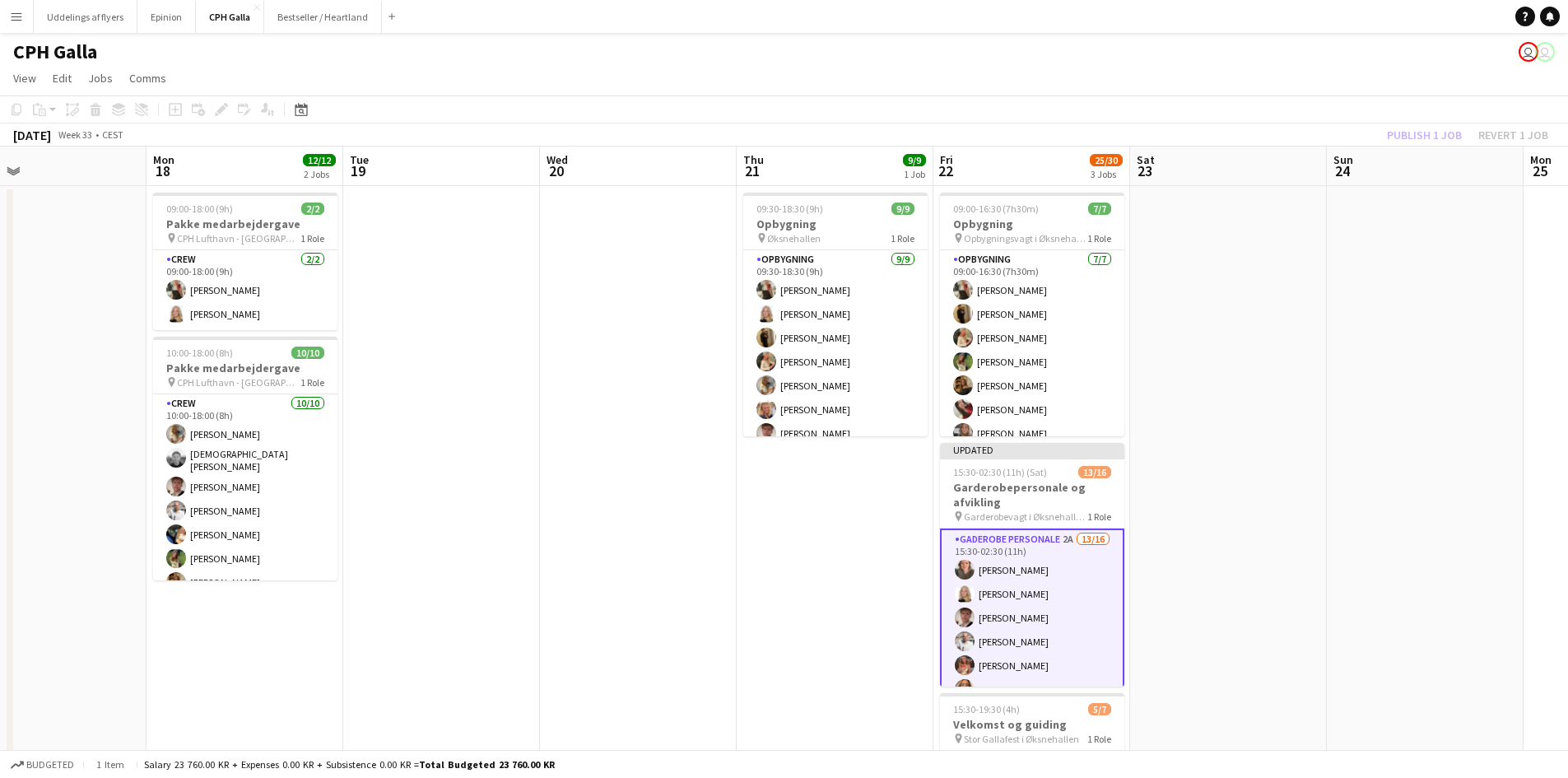
click at [1386, 223] on app-date-cell at bounding box center [1426, 577] width 197 height 783
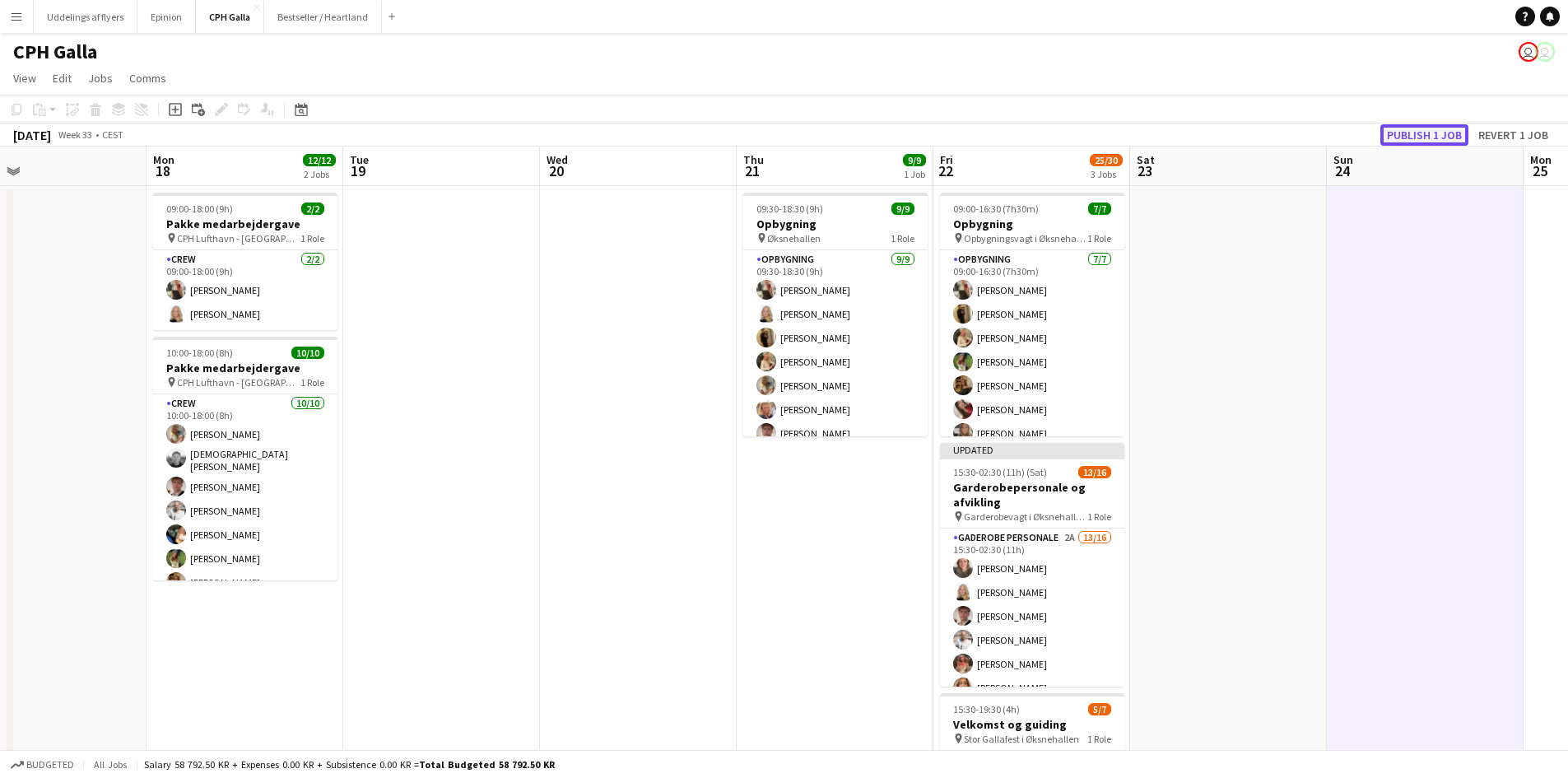
click at [1414, 140] on button "Publish 1 job" at bounding box center [1424, 135] width 88 height 22
